Goal: Transaction & Acquisition: Purchase product/service

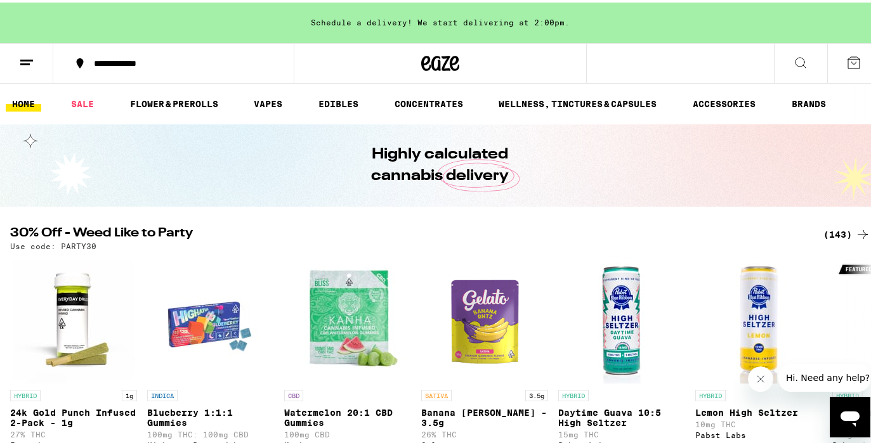
click at [824, 229] on div "(143)" at bounding box center [847, 232] width 47 height 15
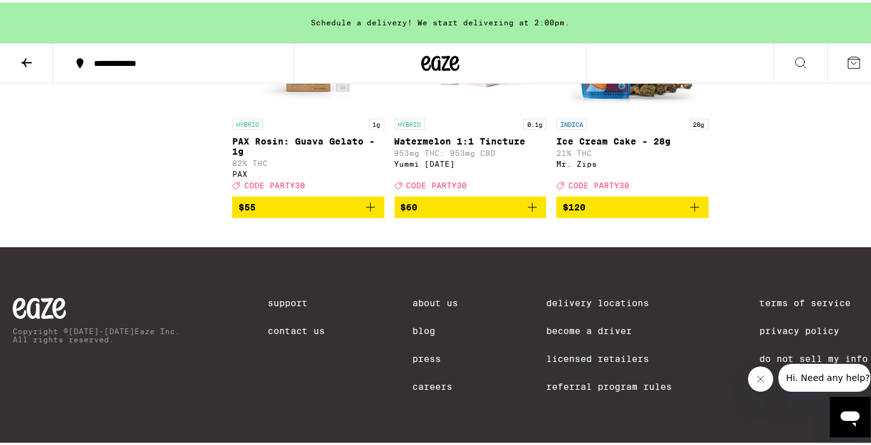
scroll to position [8906, 0]
